Goal: Task Accomplishment & Management: Manage account settings

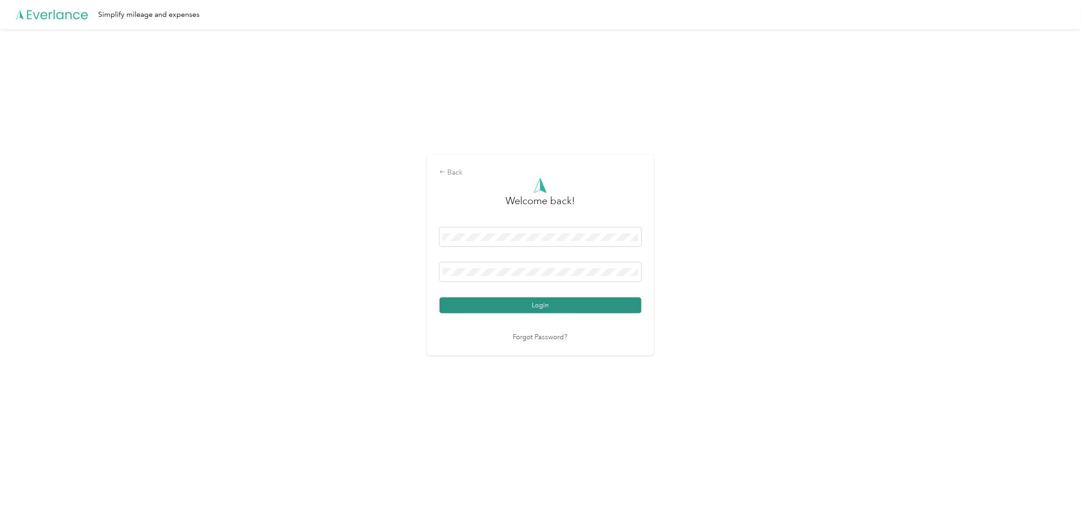
click at [540, 298] on button "Login" at bounding box center [541, 305] width 202 height 16
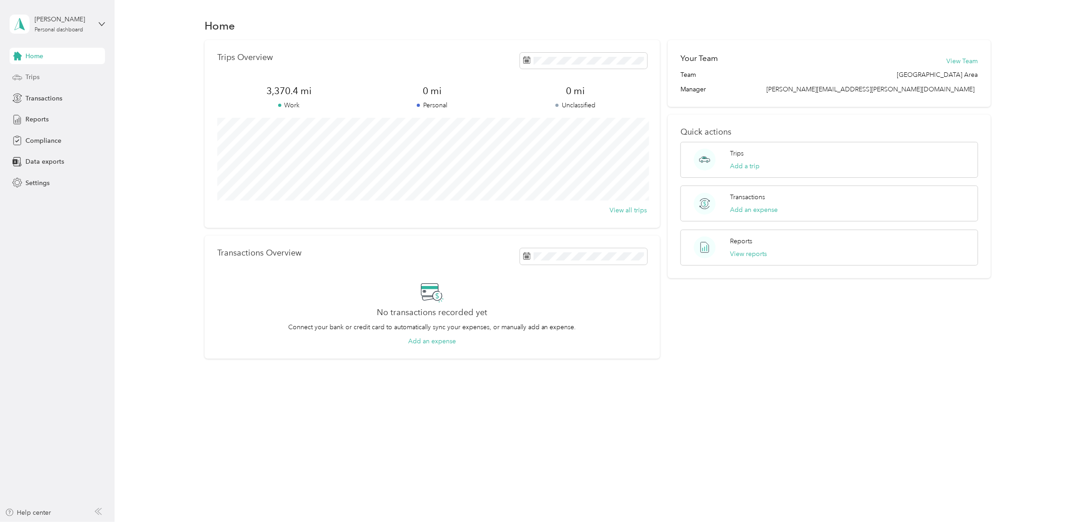
click at [29, 76] on span "Trips" at bounding box center [32, 77] width 14 height 10
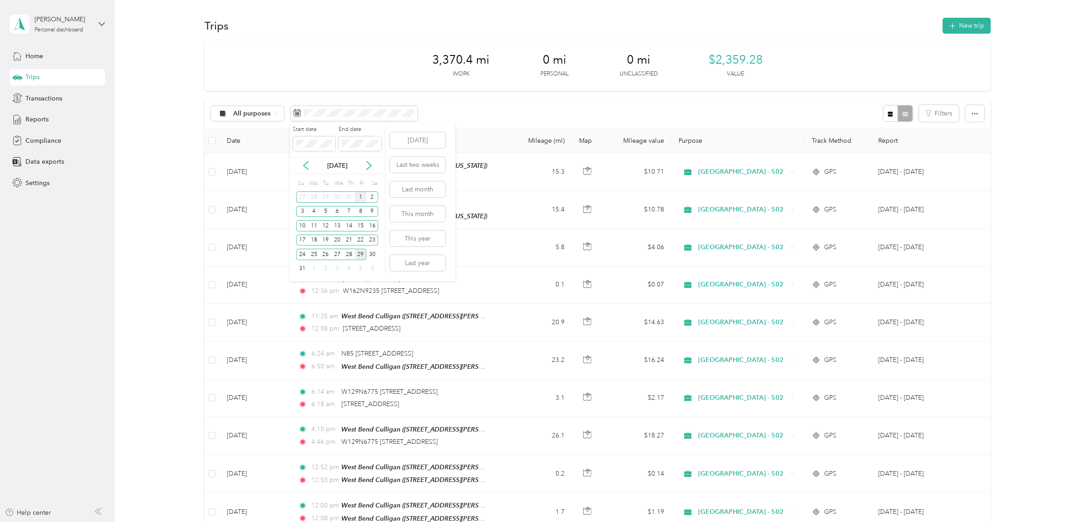
click at [357, 198] on div "1" at bounding box center [361, 196] width 12 height 11
click at [304, 269] on div "31" at bounding box center [302, 268] width 12 height 11
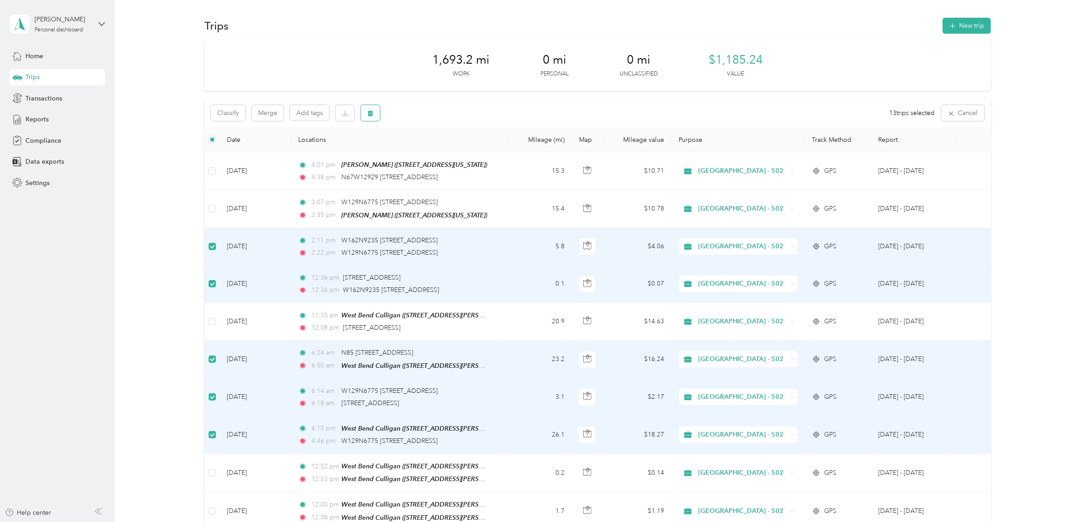
click at [367, 112] on icon "button" at bounding box center [370, 113] width 6 height 6
click at [433, 155] on button "Yes" at bounding box center [439, 151] width 18 height 15
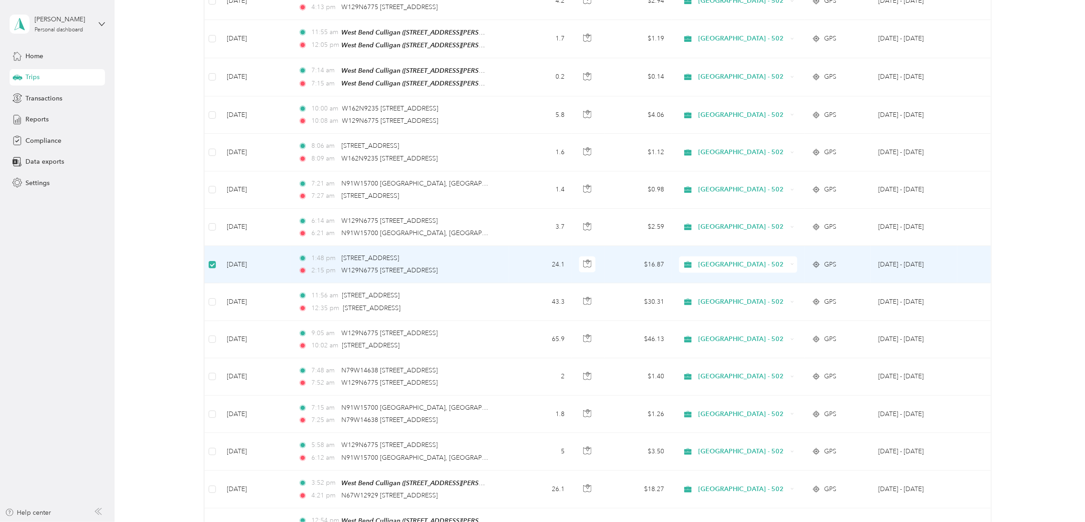
scroll to position [510, 0]
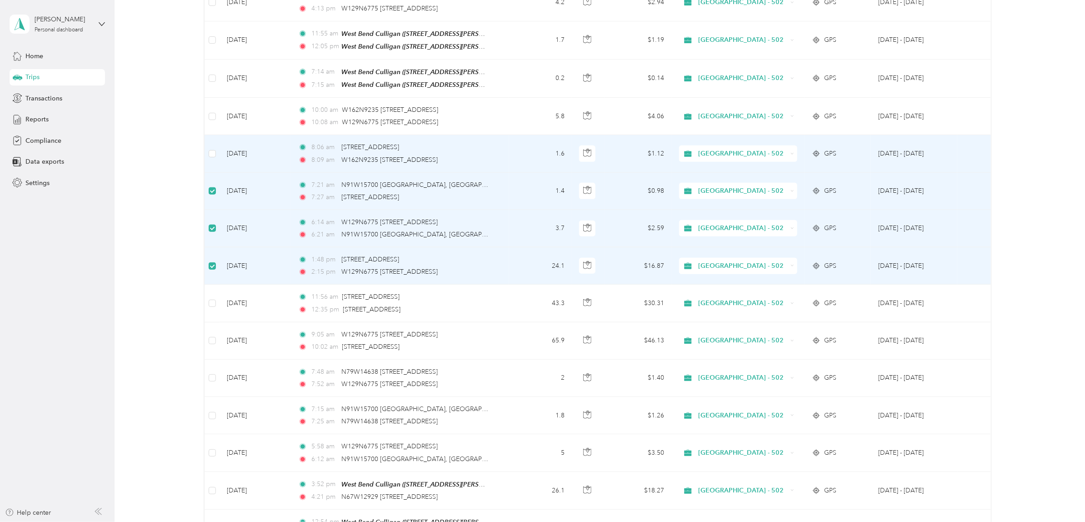
click at [221, 148] on td "[DATE]" at bounding box center [255, 153] width 71 height 37
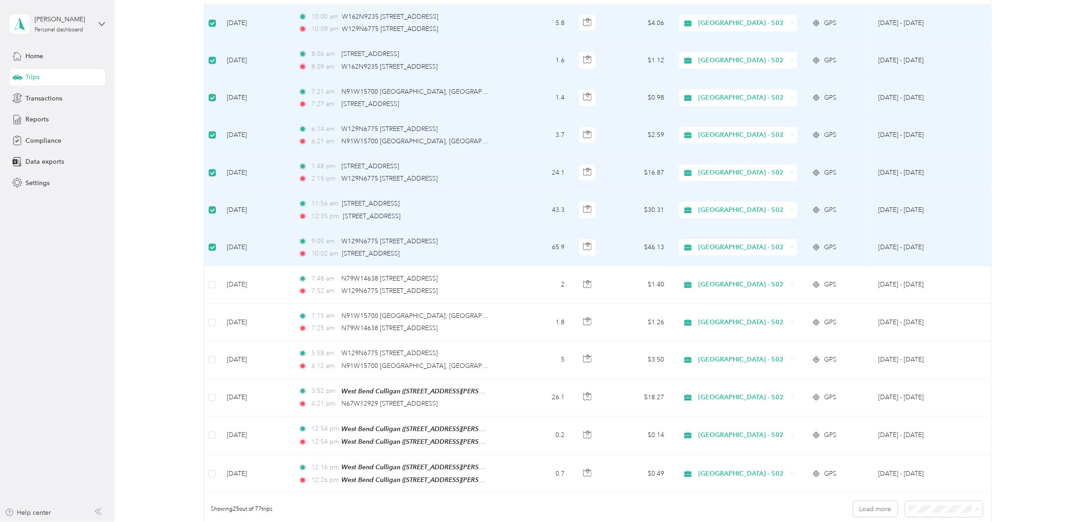
scroll to position [624, 0]
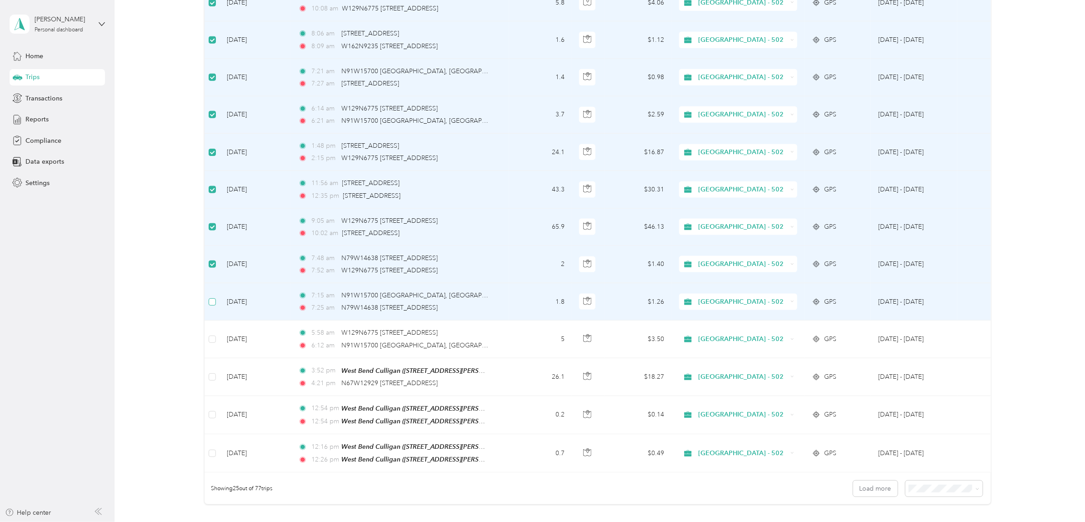
click at [214, 300] on label at bounding box center [212, 302] width 7 height 10
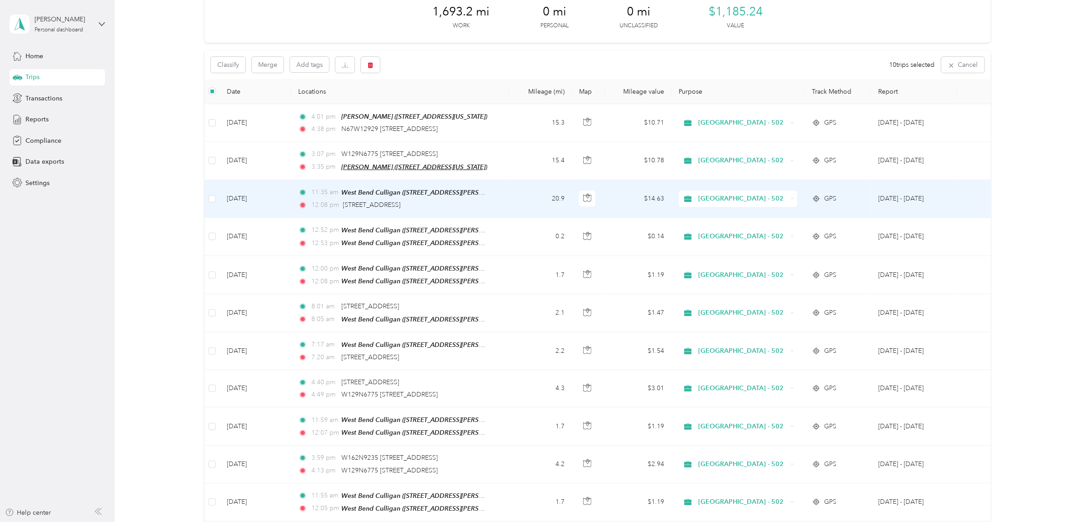
scroll to position [0, 0]
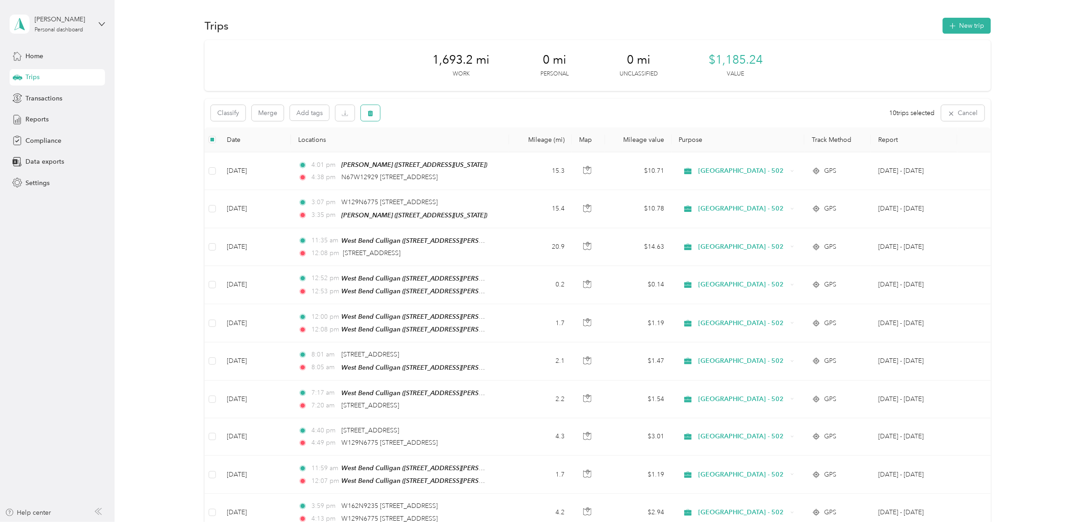
click at [370, 116] on icon "button" at bounding box center [370, 113] width 5 height 6
click at [440, 153] on button "Yes" at bounding box center [439, 151] width 18 height 15
click at [371, 110] on icon "button" at bounding box center [370, 113] width 6 height 6
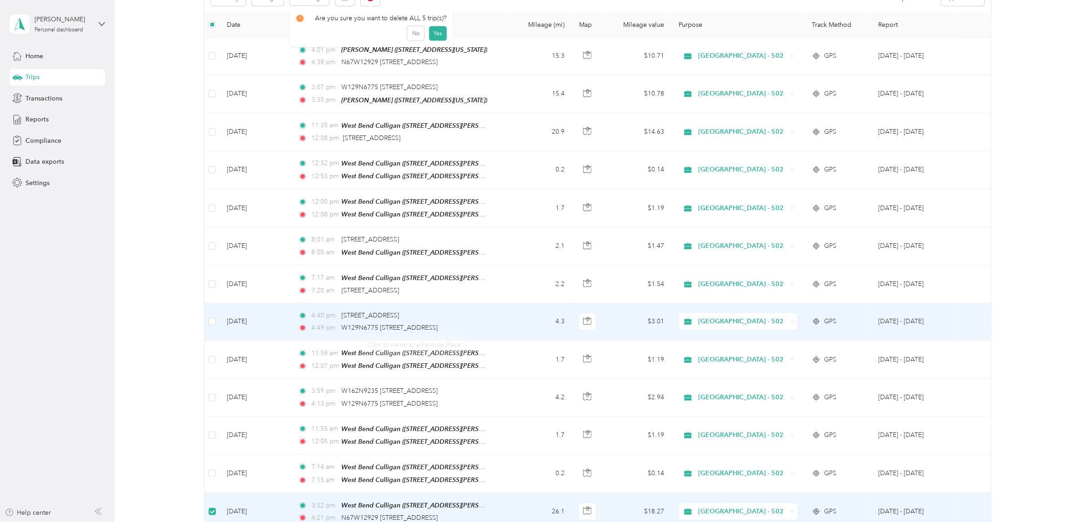
scroll to position [114, 0]
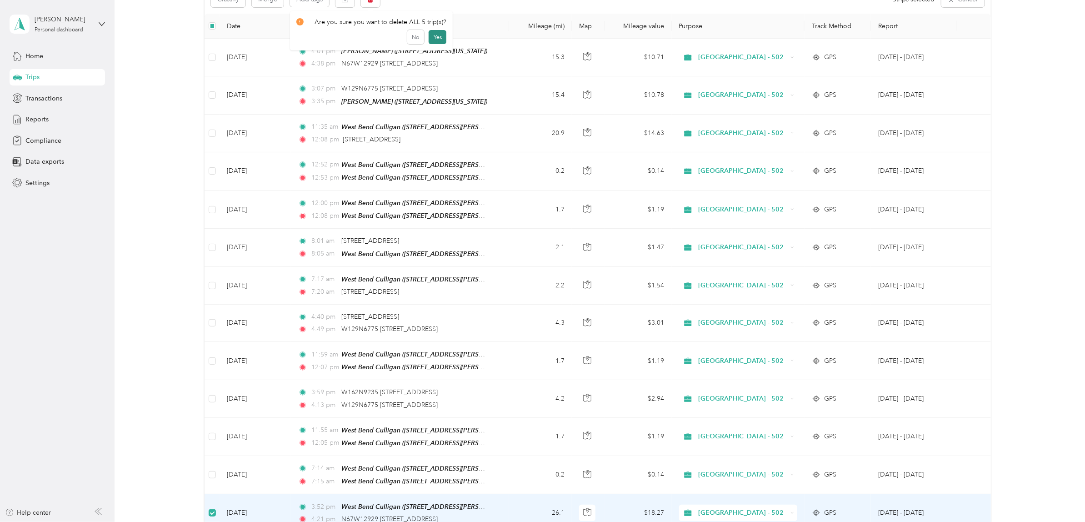
click at [439, 40] on button "Yes" at bounding box center [438, 37] width 18 height 15
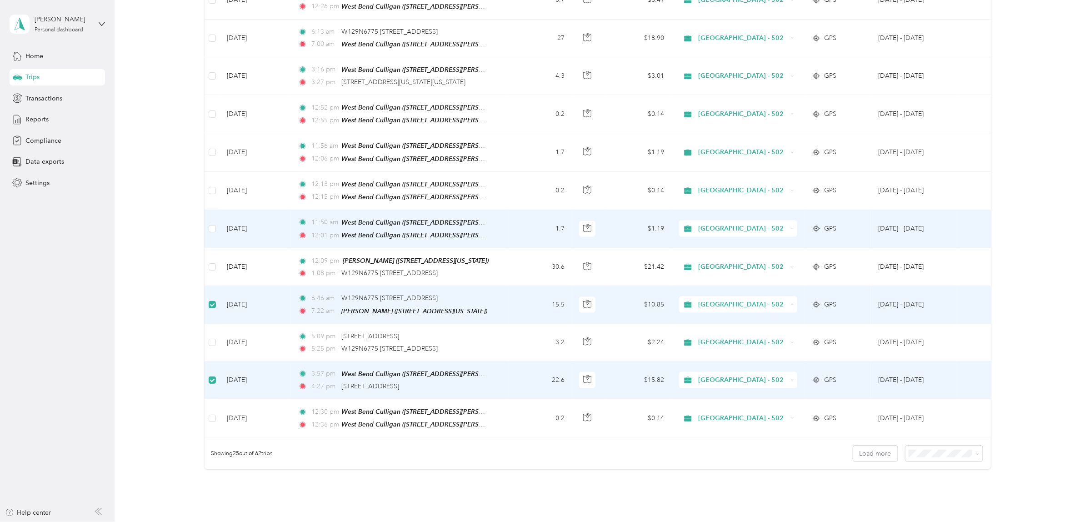
scroll to position [724, 0]
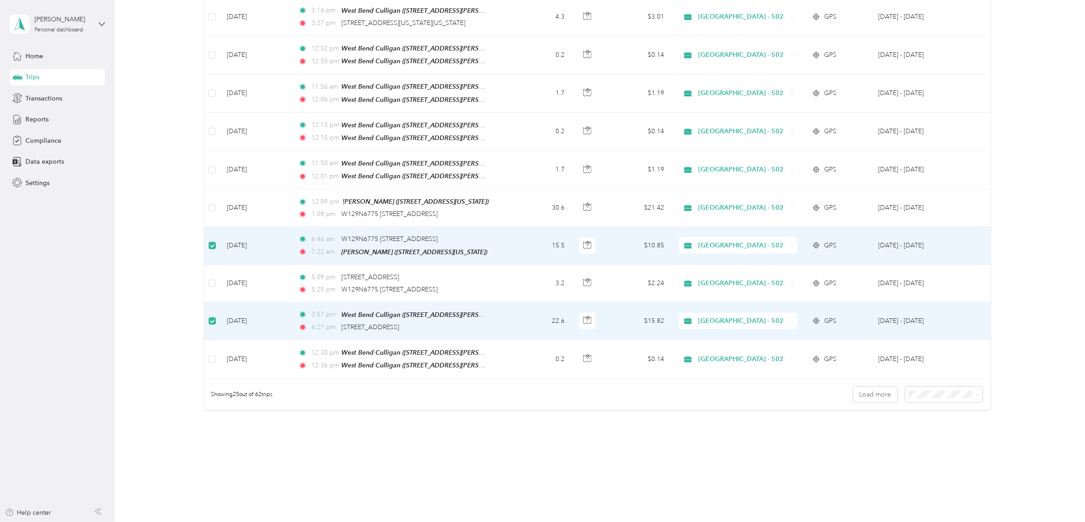
click at [866, 399] on span "100 per load" at bounding box center [927, 429] width 37 height 8
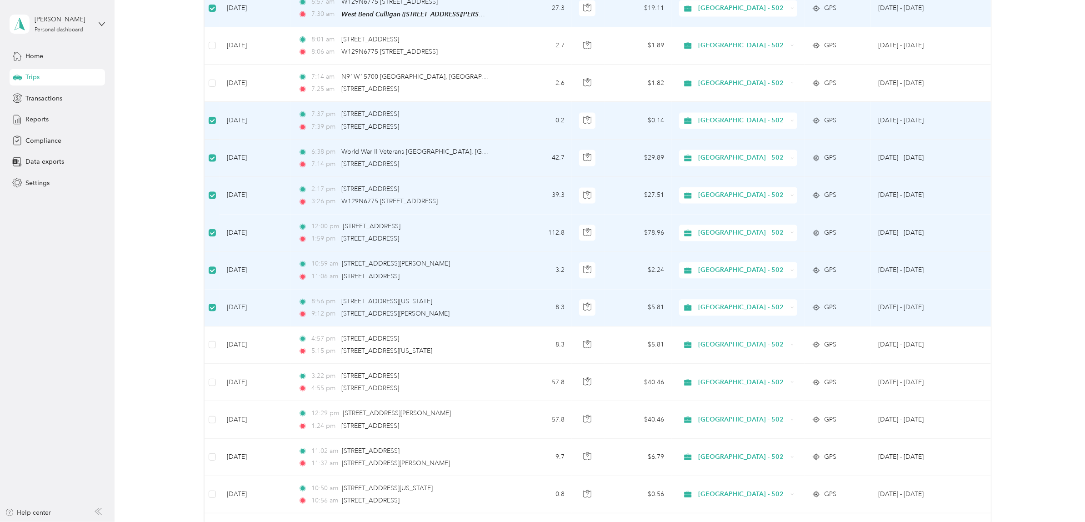
scroll to position [1179, 0]
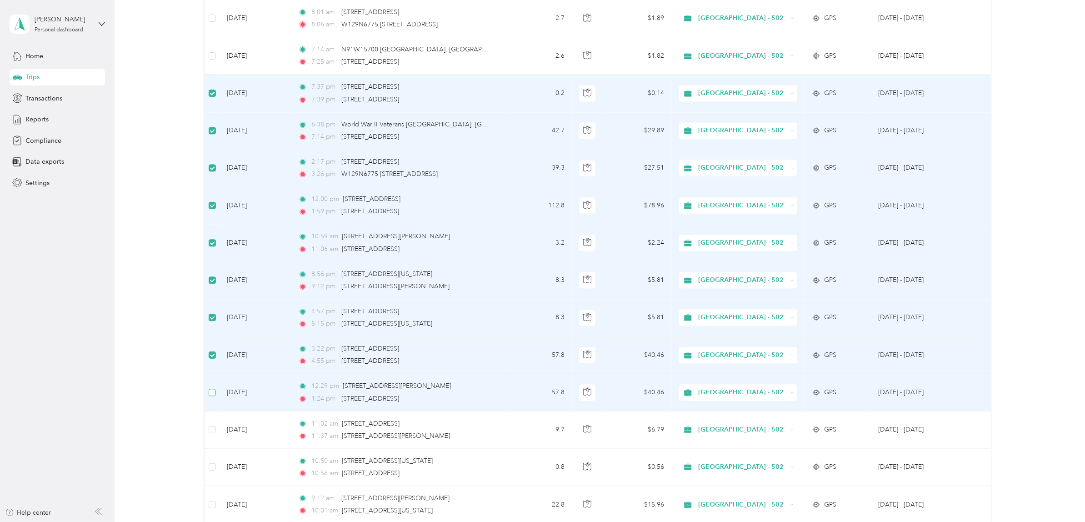
click at [210, 387] on label at bounding box center [212, 392] width 7 height 10
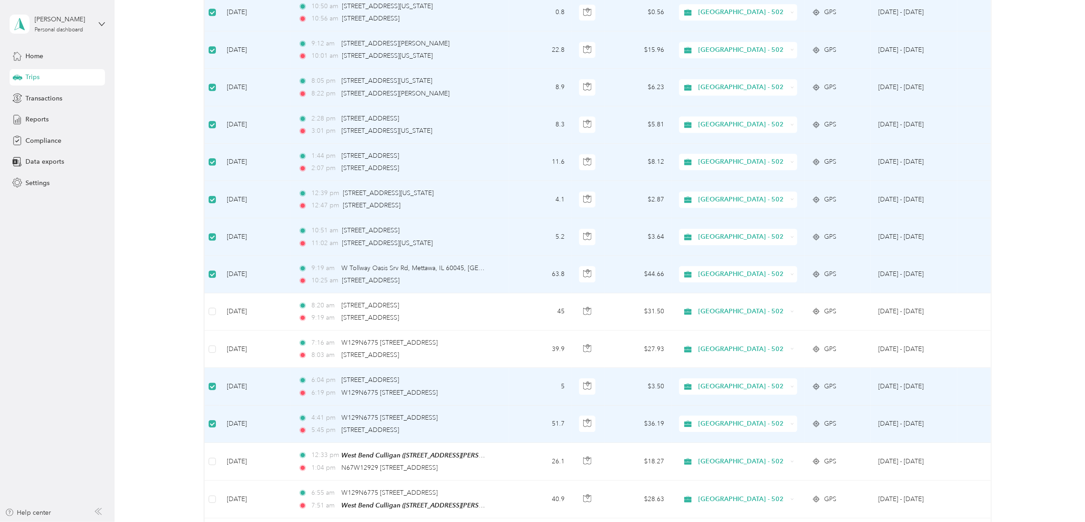
scroll to position [1690, 0]
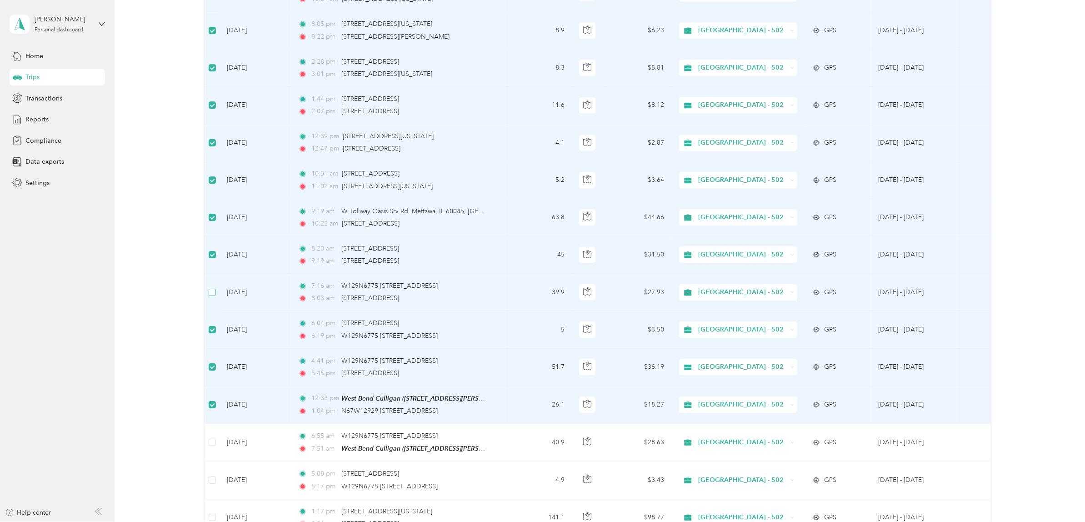
click at [211, 287] on label at bounding box center [212, 292] width 7 height 10
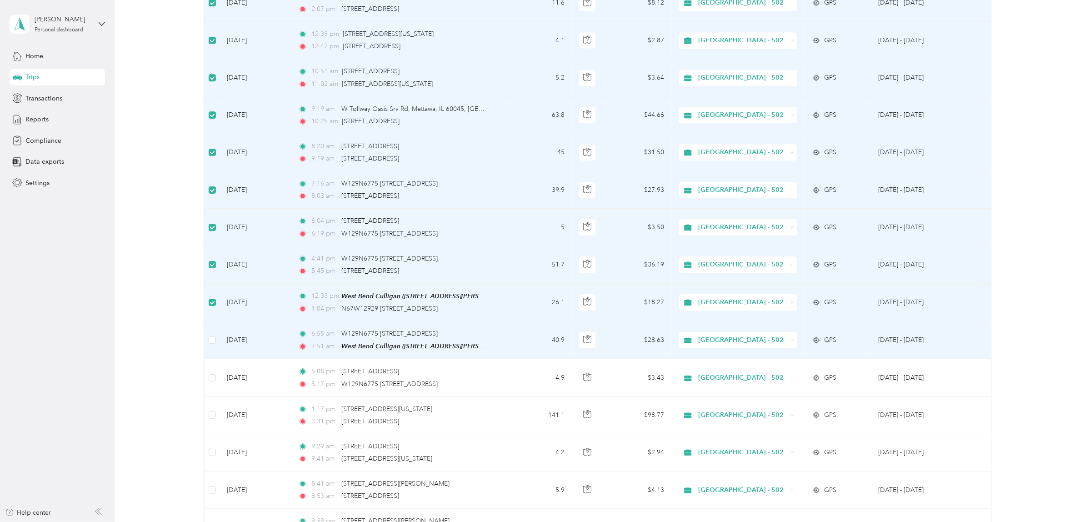
scroll to position [1804, 0]
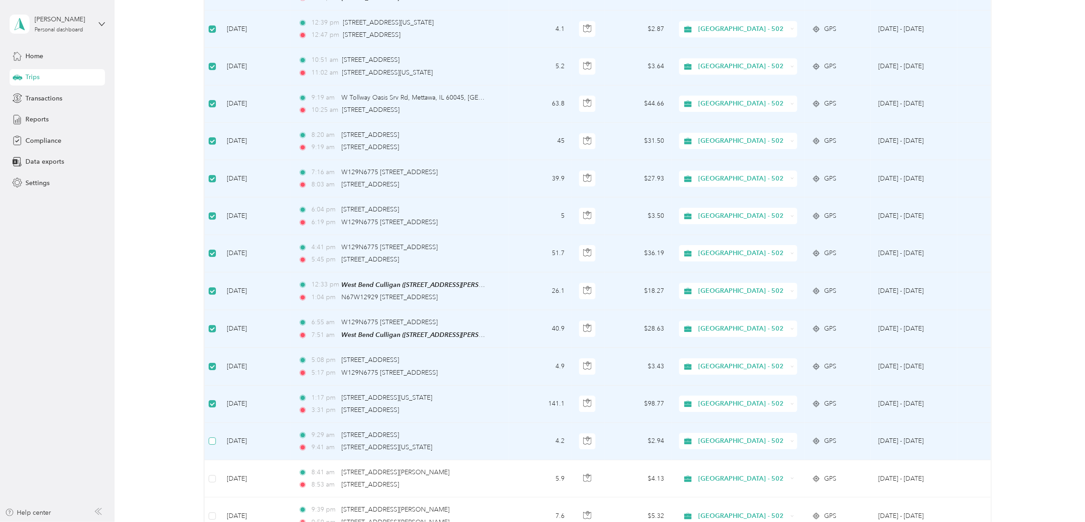
click at [211, 399] on label at bounding box center [212, 441] width 7 height 10
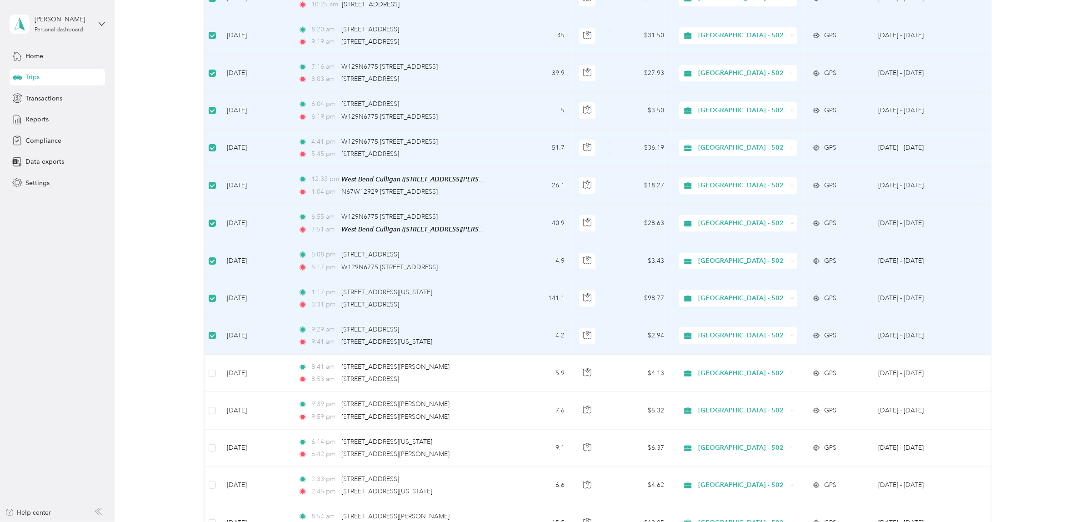
scroll to position [1974, 0]
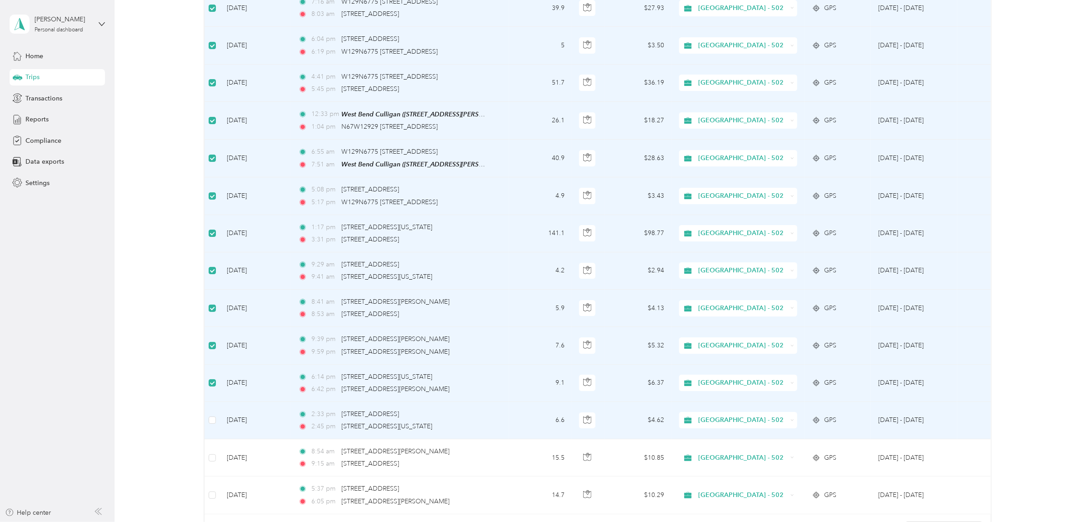
click at [216, 399] on td at bounding box center [212, 420] width 15 height 37
click at [211, 399] on td at bounding box center [212, 420] width 15 height 37
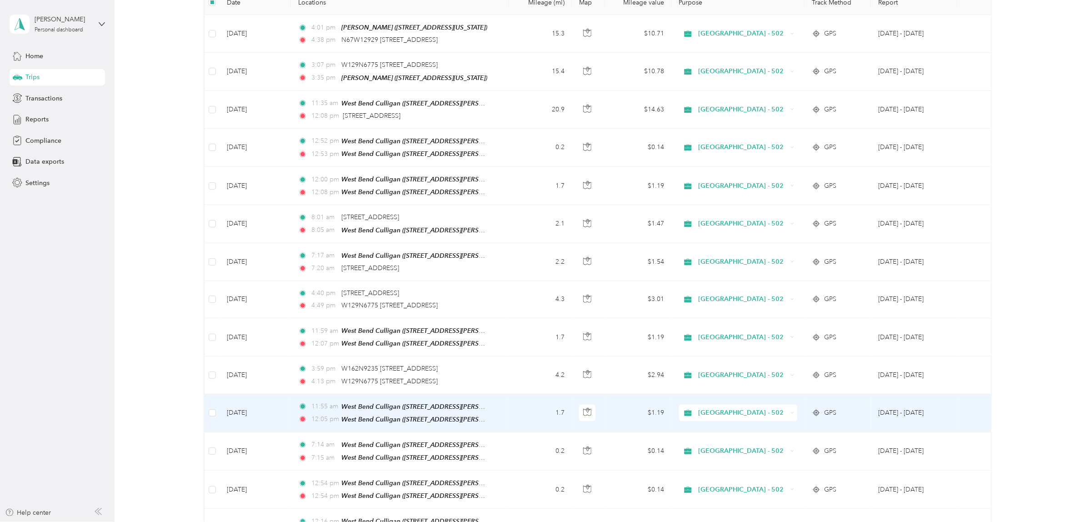
scroll to position [0, 0]
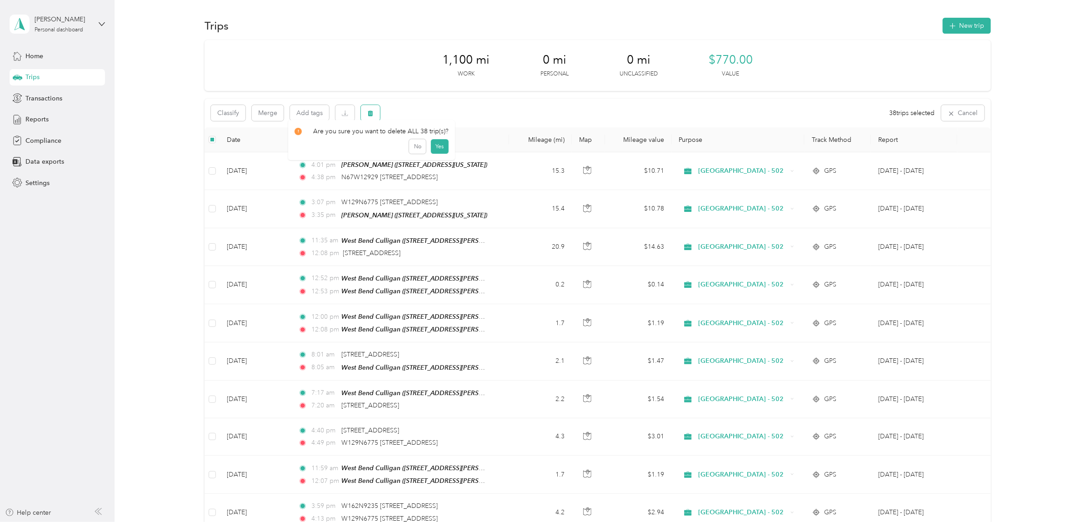
click at [374, 115] on button "button" at bounding box center [370, 113] width 19 height 16
click at [436, 153] on button "Yes" at bounding box center [439, 151] width 18 height 15
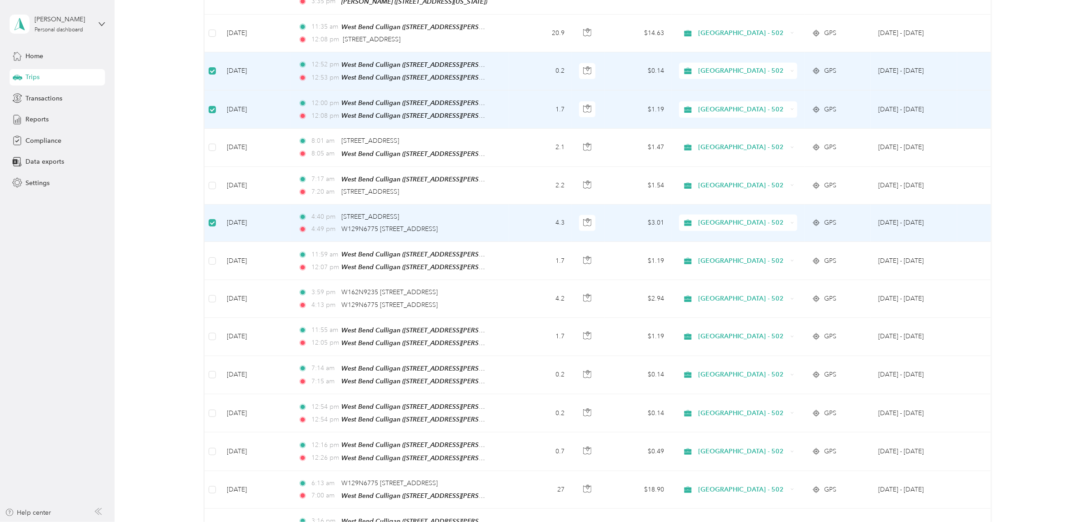
scroll to position [233, 0]
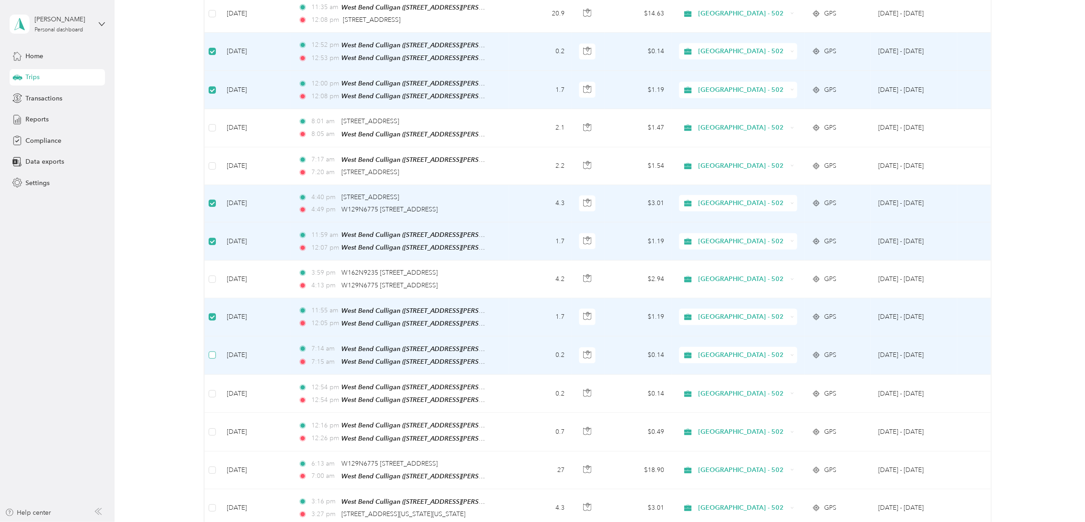
click at [214, 355] on label at bounding box center [212, 355] width 7 height 10
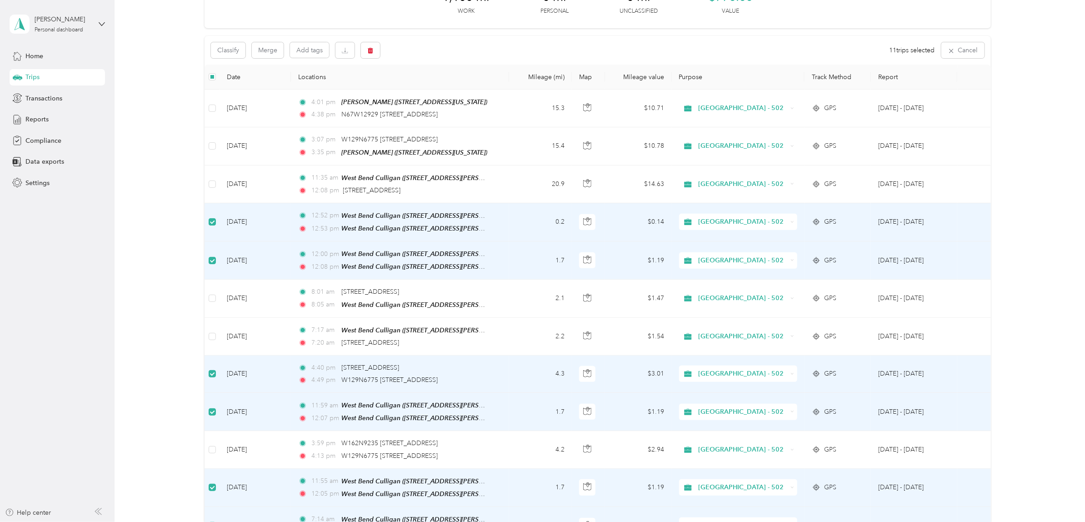
scroll to position [0, 0]
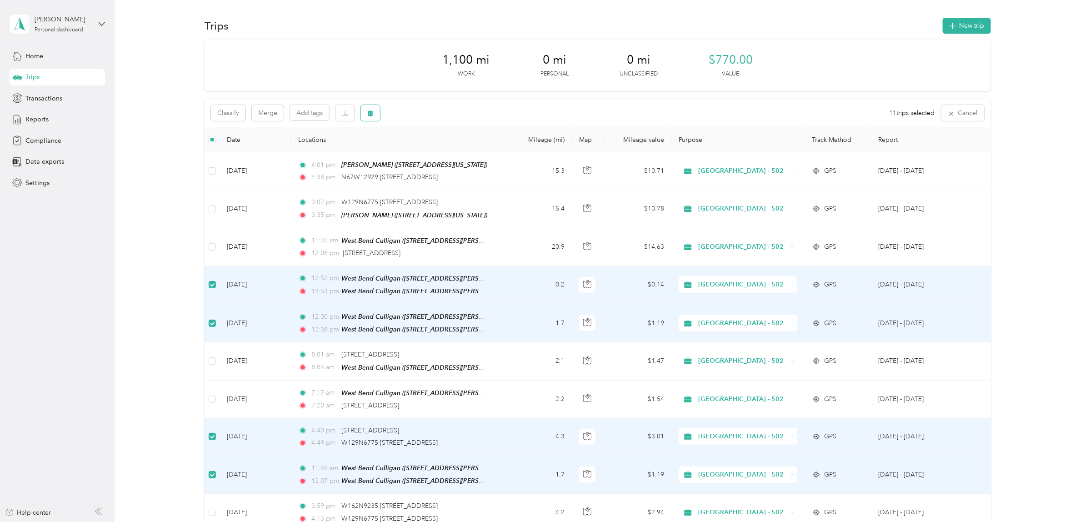
click at [373, 110] on icon "button" at bounding box center [370, 113] width 6 height 6
click at [439, 151] on button "Yes" at bounding box center [439, 151] width 18 height 15
